Goal: Book appointment/travel/reservation

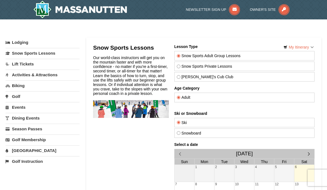
click at [310, 48] on link "My Itinerary" at bounding box center [298, 47] width 37 height 8
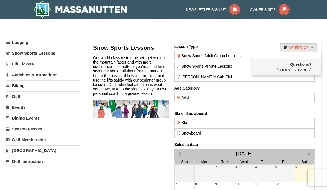
click at [308, 34] on div at bounding box center [163, 95] width 327 height 190
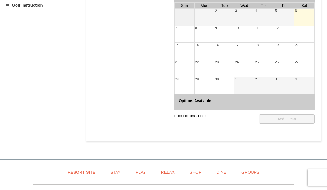
scroll to position [155, 0]
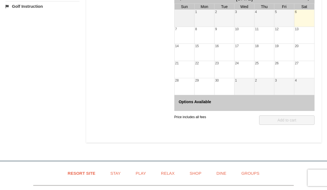
click at [282, 83] on div at bounding box center [284, 87] width 20 height 8
click at [292, 35] on div at bounding box center [284, 36] width 20 height 8
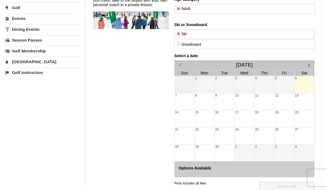
scroll to position [87, 0]
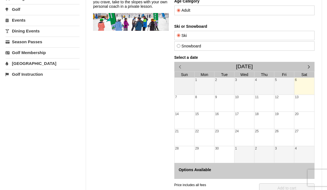
click at [196, 55] on h4 "Select a date" at bounding box center [244, 57] width 140 height 4
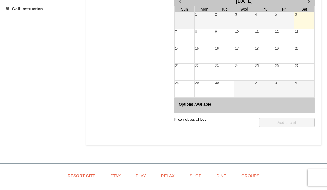
scroll to position [153, 0]
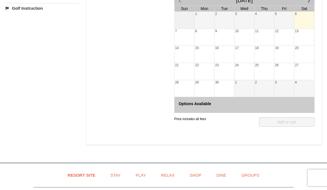
click at [252, 107] on div "Options Available" at bounding box center [244, 105] width 140 height 16
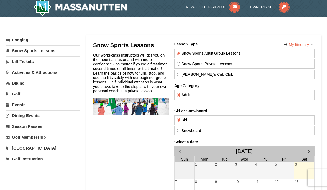
scroll to position [0, 0]
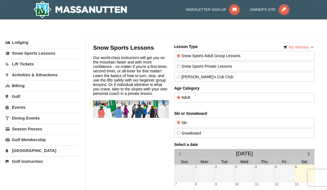
click at [70, 150] on link "[GEOGRAPHIC_DATA]" at bounding box center [43, 150] width 74 height 10
click at [29, 148] on link "[GEOGRAPHIC_DATA]" at bounding box center [43, 150] width 74 height 10
click at [29, 149] on link "[GEOGRAPHIC_DATA]" at bounding box center [43, 150] width 74 height 10
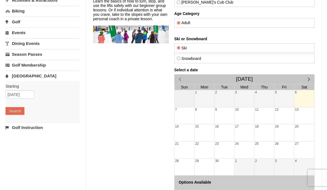
scroll to position [76, 0]
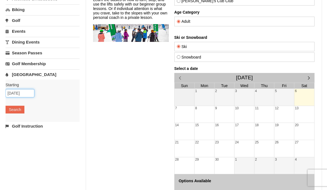
click at [24, 95] on input "09/06/2025" at bounding box center [20, 93] width 29 height 8
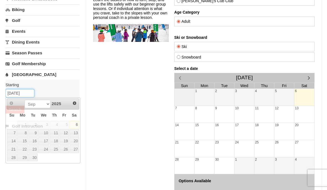
scroll to position [76, 0]
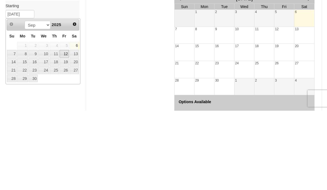
click at [67, 129] on link "12" at bounding box center [64, 133] width 9 height 8
type input "[DATE]"
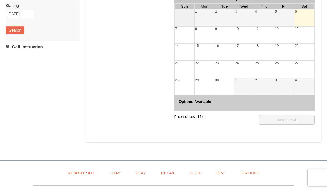
click at [21, 30] on button "Search" at bounding box center [15, 30] width 19 height 8
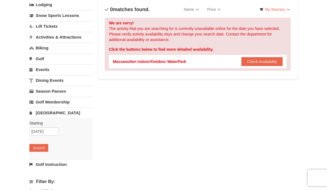
scroll to position [38, 0]
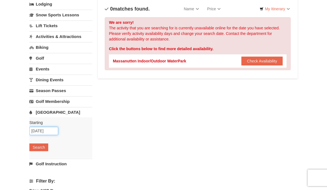
click at [49, 133] on input "[DATE]" at bounding box center [43, 131] width 29 height 8
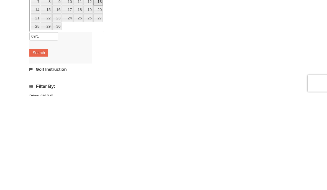
click at [99, 92] on link "13" at bounding box center [97, 96] width 9 height 8
type input "[DATE]"
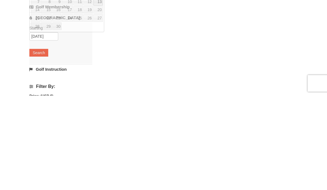
scroll to position [133, 0]
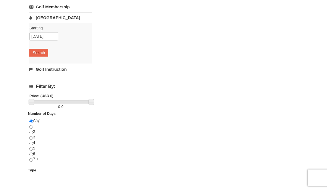
click at [46, 49] on button "Search" at bounding box center [38, 53] width 19 height 8
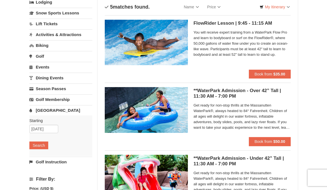
scroll to position [49, 0]
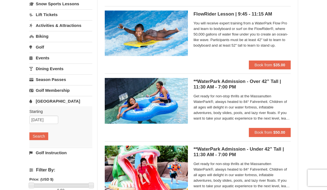
click at [287, 131] on button "Book from $50.00" at bounding box center [270, 132] width 42 height 9
